Goal: Information Seeking & Learning: Find specific fact

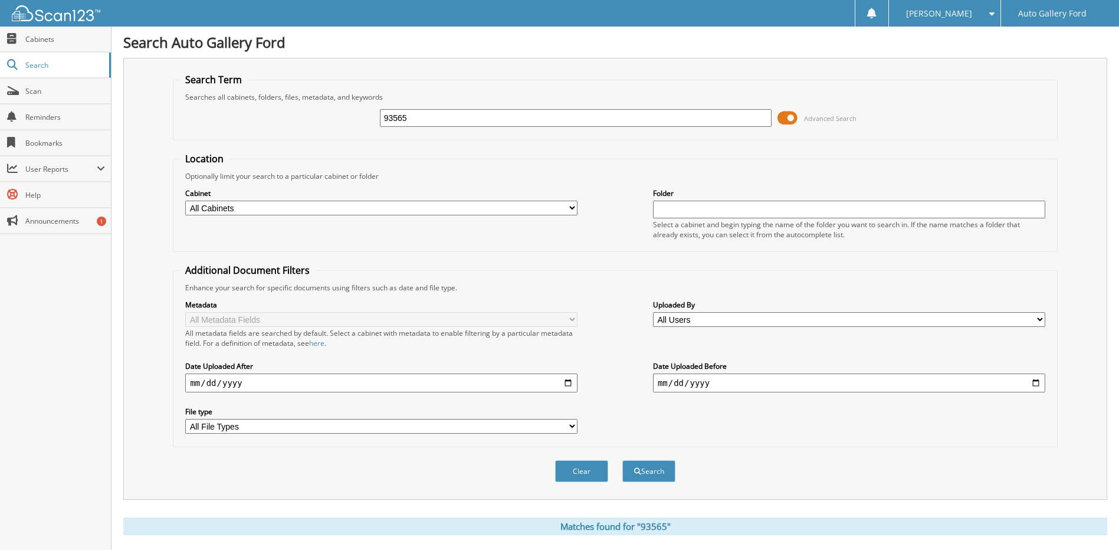
click at [356, 114] on div "93565 Advanced Search" at bounding box center [614, 118] width 871 height 32
type input "MARK WILSON"
click at [622, 460] on button "Search" at bounding box center [648, 471] width 53 height 22
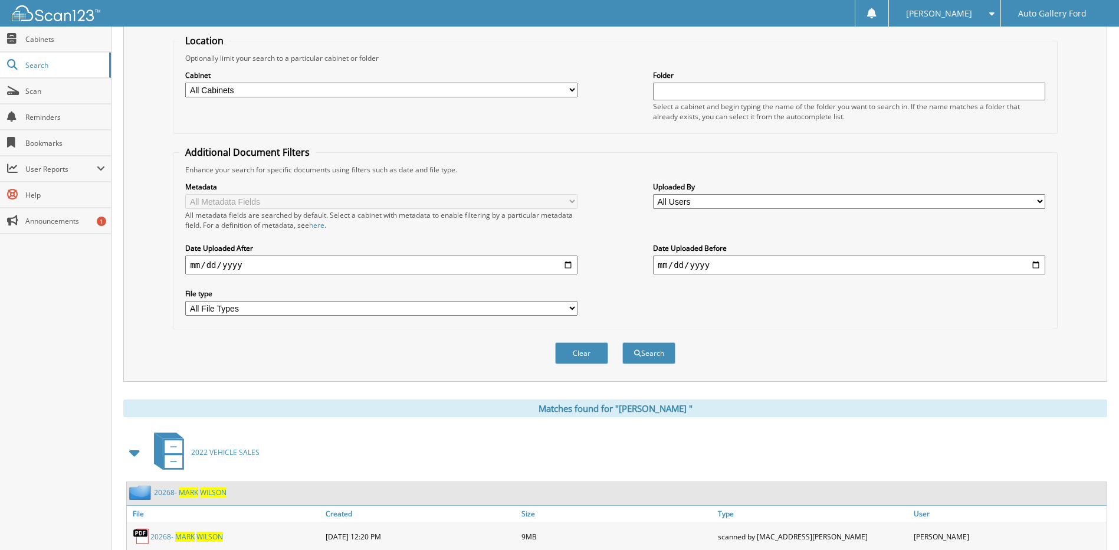
scroll to position [175, 0]
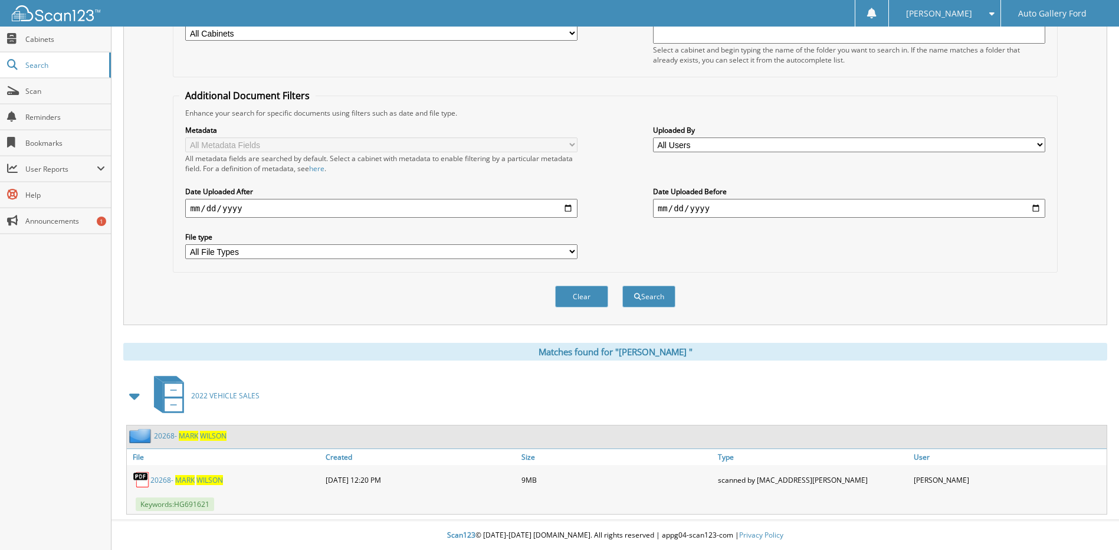
click at [199, 438] on link "2 0 2 6 8 - M A R K W I L S O N" at bounding box center [190, 436] width 73 height 10
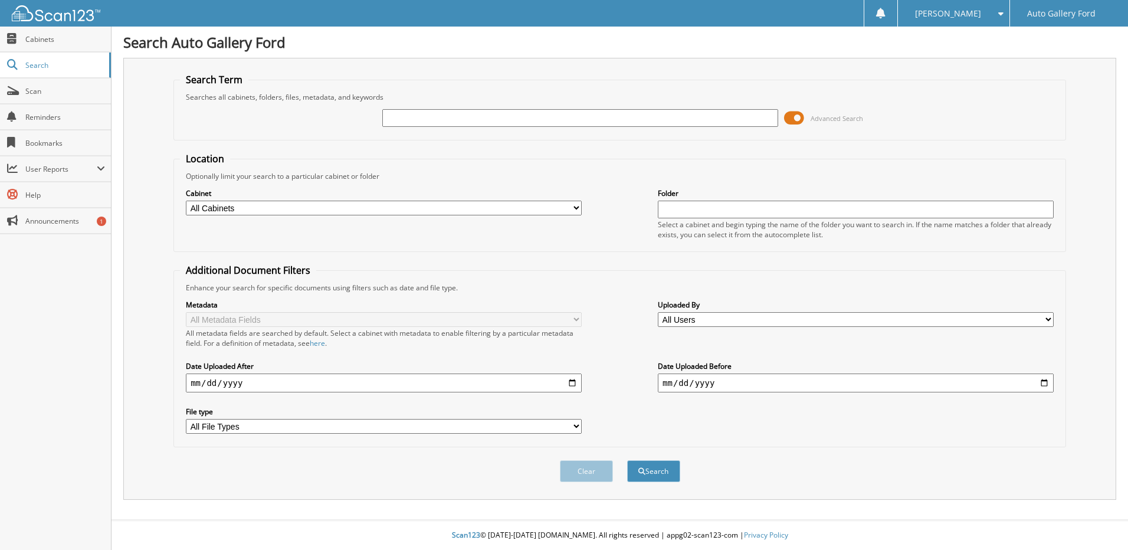
click at [540, 119] on input "text" at bounding box center [580, 118] width 396 height 18
type input "[PERSON_NAME]"
click at [627, 460] on button "Search" at bounding box center [653, 471] width 53 height 22
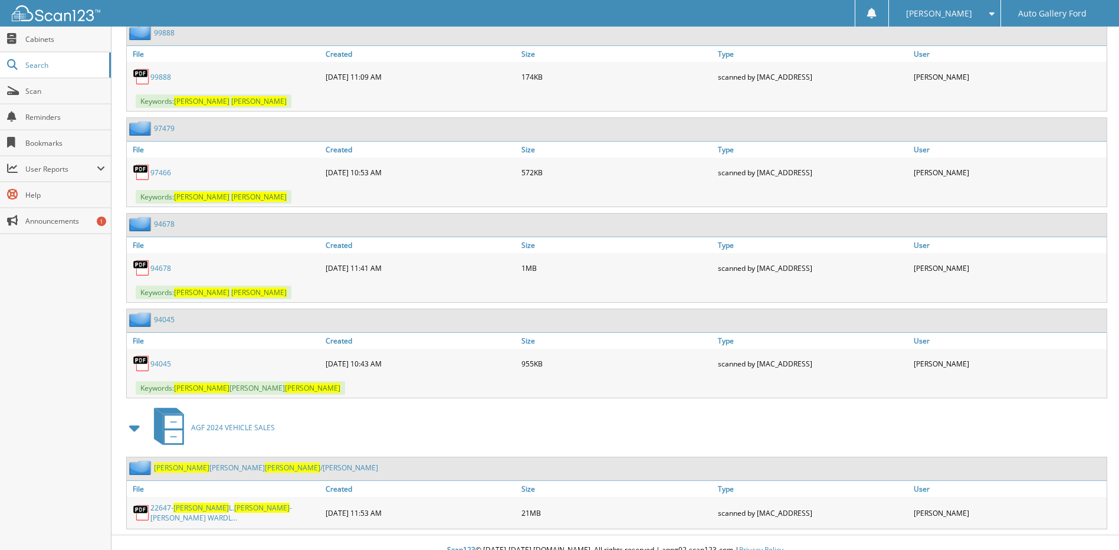
scroll to position [686, 0]
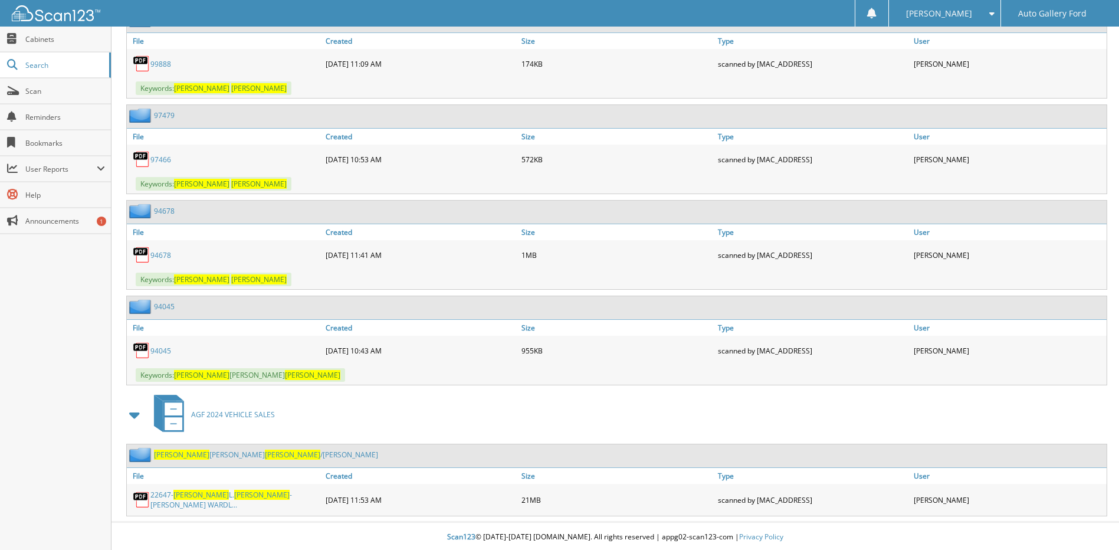
click at [256, 457] on link "MARY LOUISE GARDIN /QUINTIN RASHAD WARDLAW" at bounding box center [266, 454] width 224 height 10
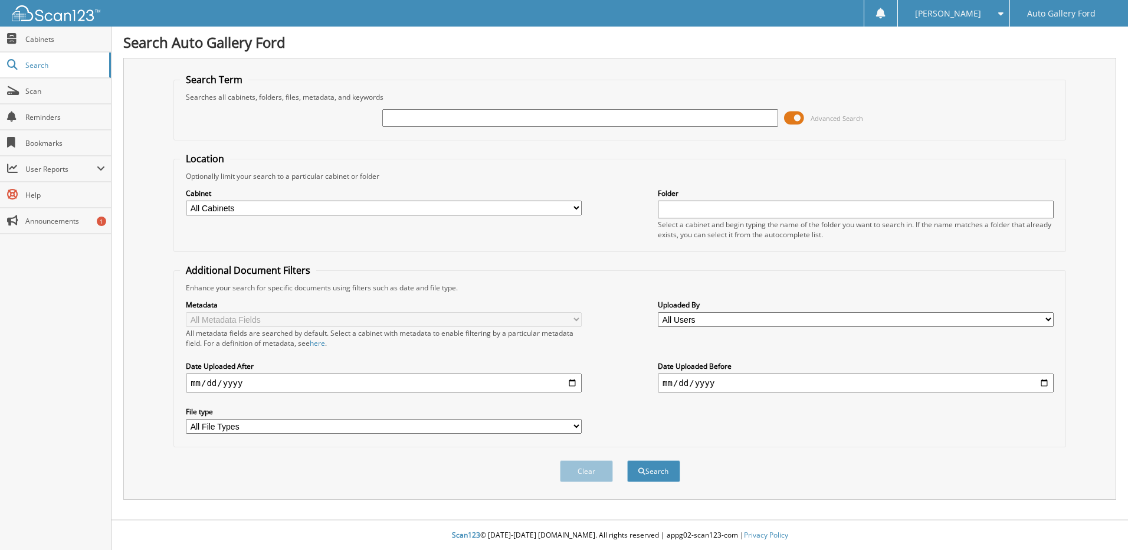
click at [442, 116] on input "text" at bounding box center [580, 118] width 396 height 18
type input "JUSITN ALEXANDER"
click at [627, 460] on button "Search" at bounding box center [653, 471] width 53 height 22
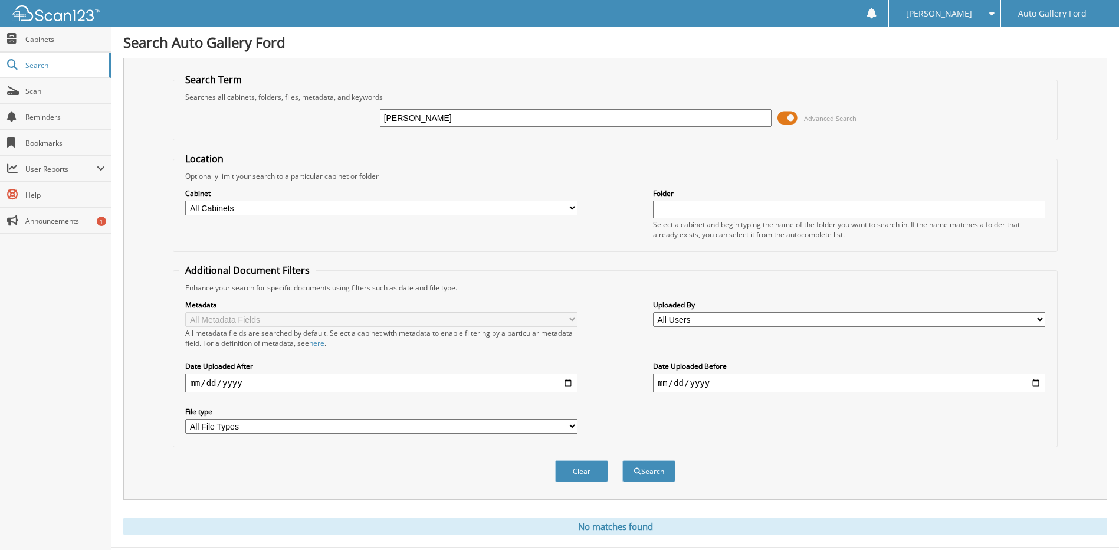
click at [413, 117] on input "[PERSON_NAME]" at bounding box center [576, 118] width 392 height 18
type input "[PERSON_NAME]"
click at [622, 460] on button "Search" at bounding box center [648, 471] width 53 height 22
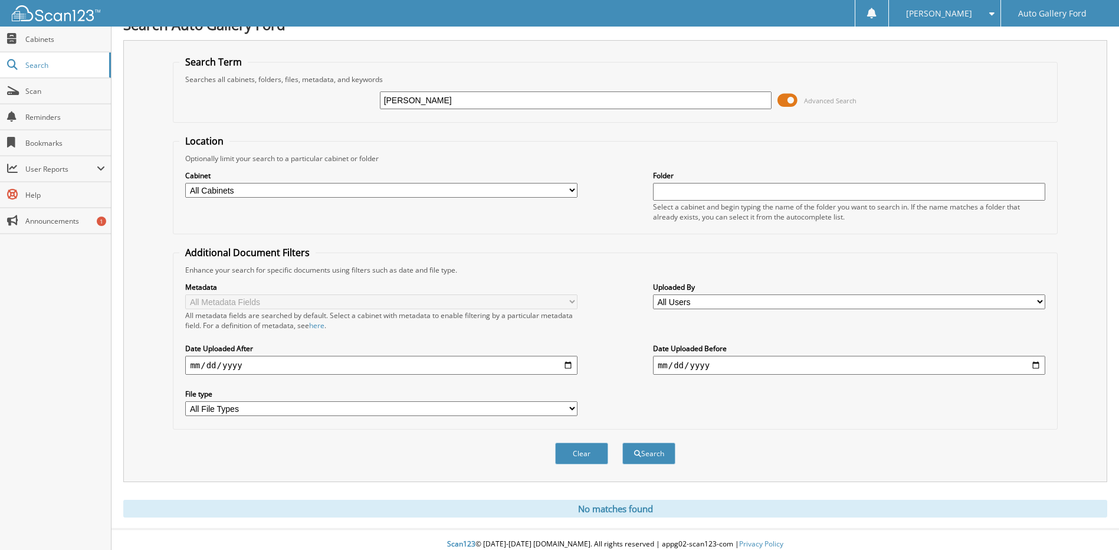
scroll to position [27, 0]
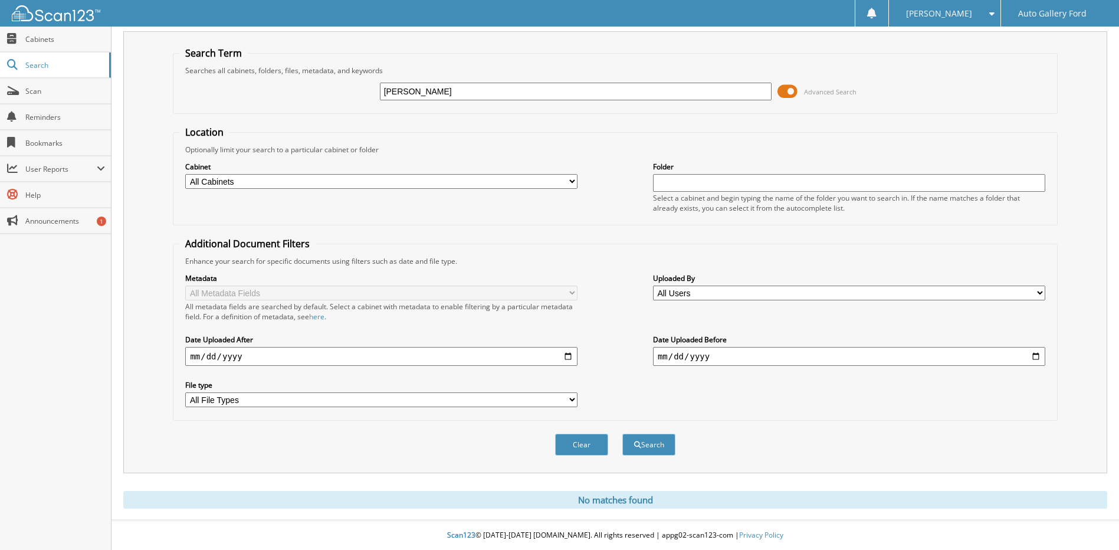
drag, startPoint x: 489, startPoint y: 88, endPoint x: 326, endPoint y: 86, distance: 162.8
click at [326, 86] on div "JUSTIN ALEXANDER Advanced Search" at bounding box center [614, 91] width 871 height 32
type input "[PERSON_NAME]"
click at [622, 433] on button "Search" at bounding box center [648, 444] width 53 height 22
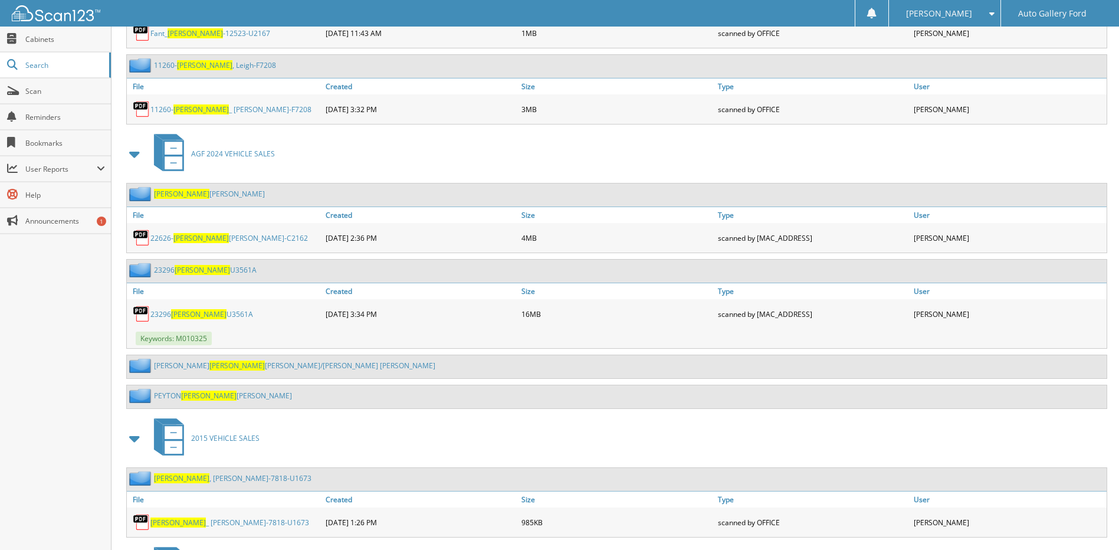
scroll to position [885, 0]
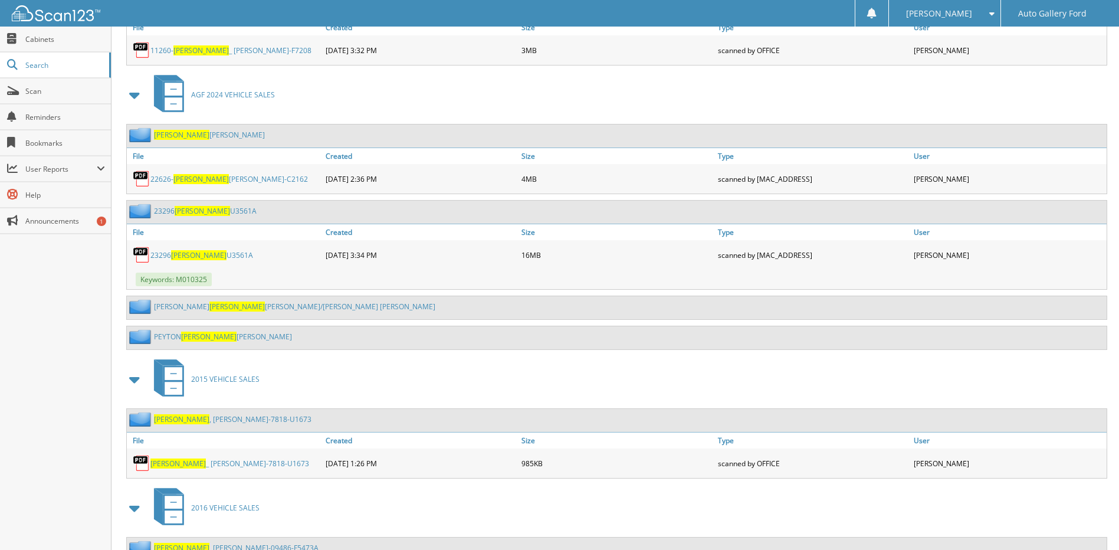
click at [209, 212] on span "[PERSON_NAME]" at bounding box center [202, 211] width 55 height 10
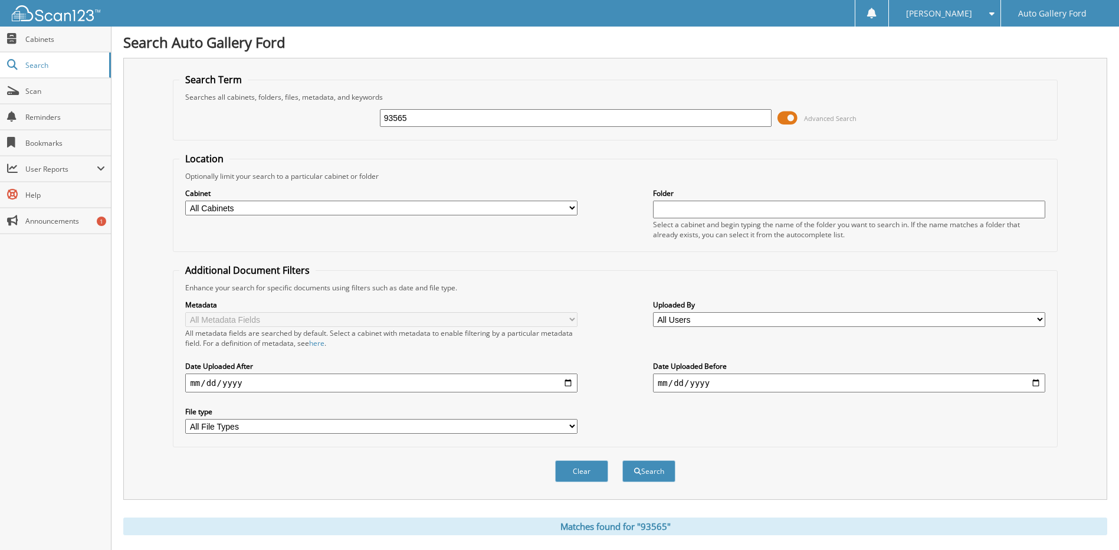
drag, startPoint x: 494, startPoint y: 121, endPoint x: 373, endPoint y: 117, distance: 121.0
click at [373, 117] on div "93565 Advanced Search" at bounding box center [614, 118] width 871 height 32
type input "[PERSON_NAME]"
click at [622, 460] on button "Search" at bounding box center [648, 471] width 53 height 22
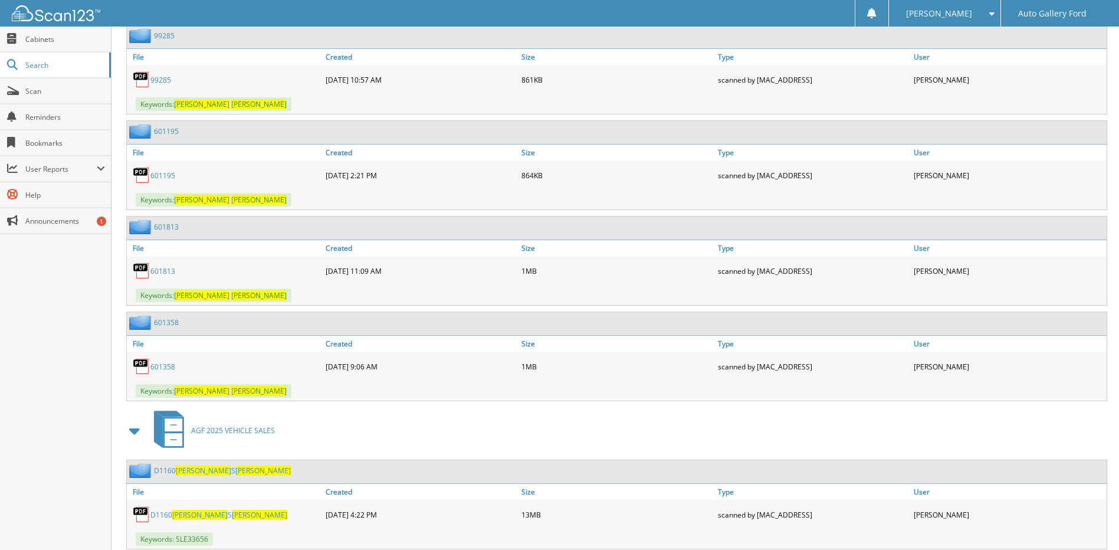
scroll to position [1139, 0]
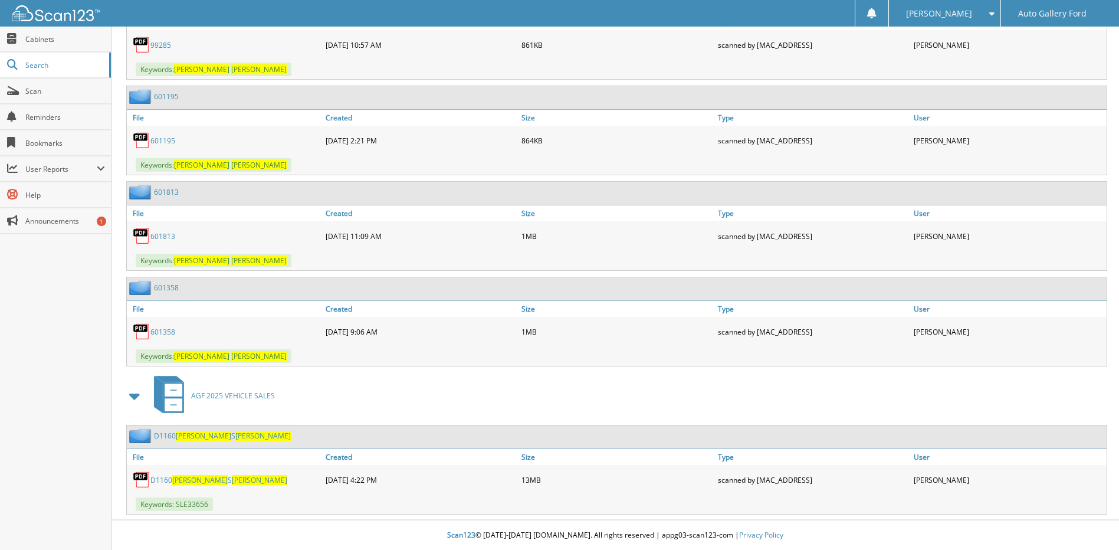
click at [166, 238] on link "601813" at bounding box center [162, 236] width 25 height 10
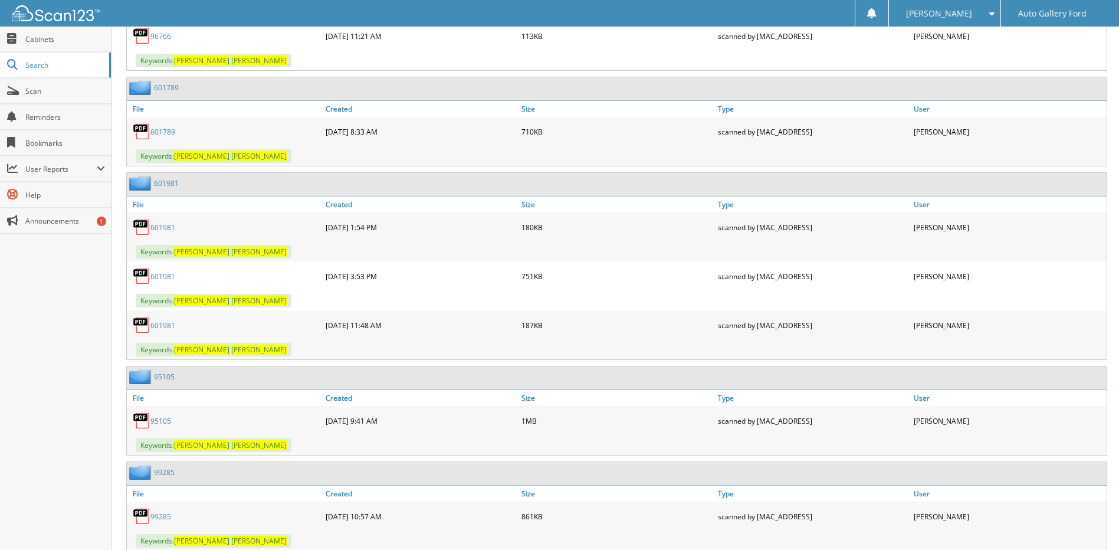
scroll to position [608, 0]
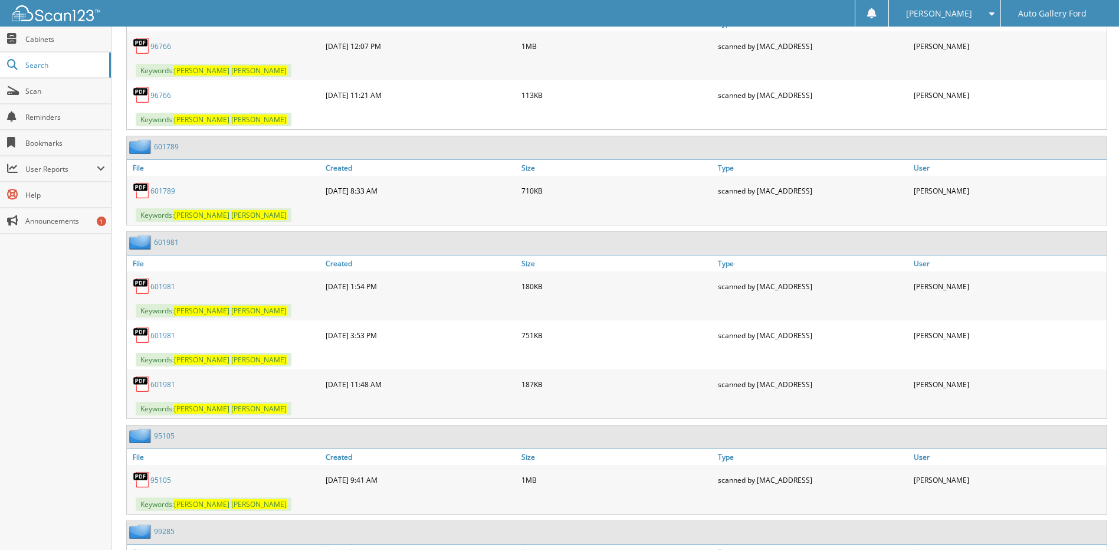
click at [172, 245] on link "601981" at bounding box center [166, 242] width 25 height 10
